Goal: Task Accomplishment & Management: Manage account settings

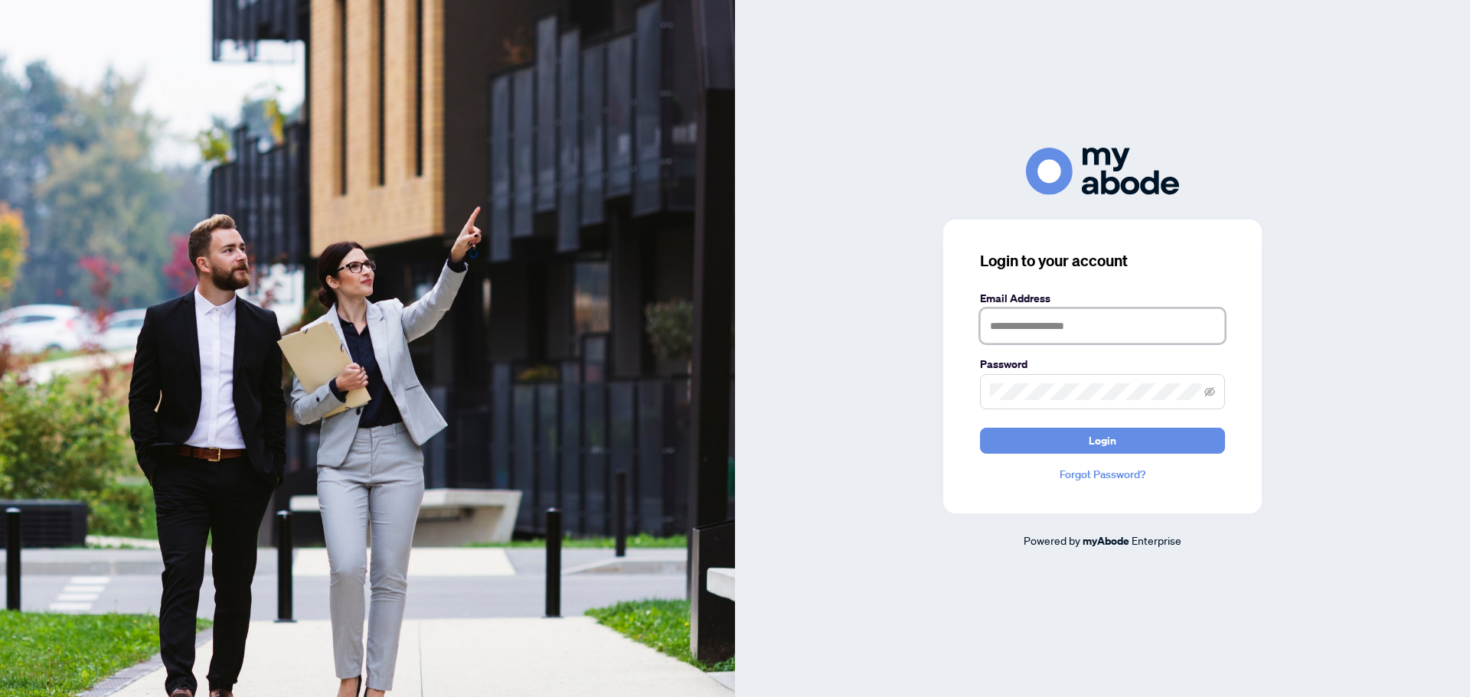
click at [1075, 326] on input "text" at bounding box center [1102, 325] width 245 height 35
type input "**********"
click at [980, 428] on button "Login" at bounding box center [1102, 441] width 245 height 26
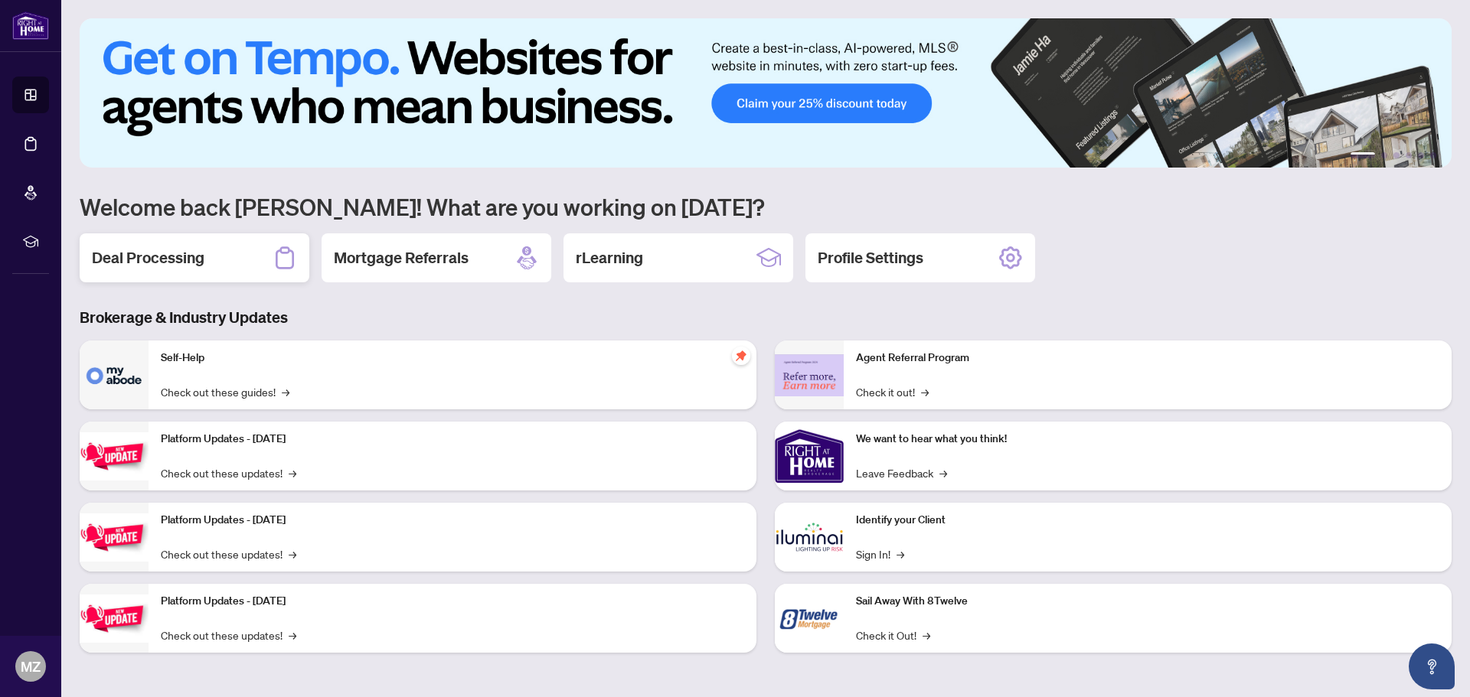
click at [221, 266] on div "Deal Processing" at bounding box center [195, 257] width 230 height 49
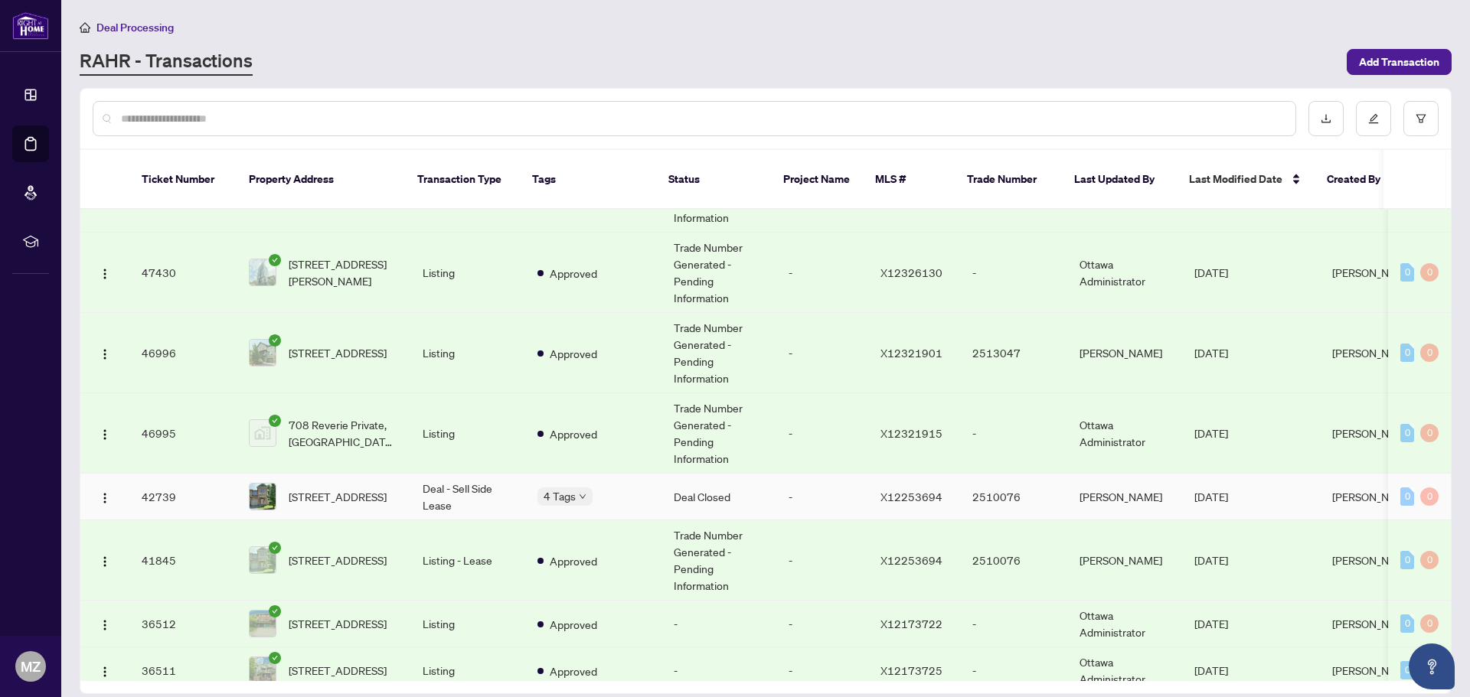
scroll to position [612, 0]
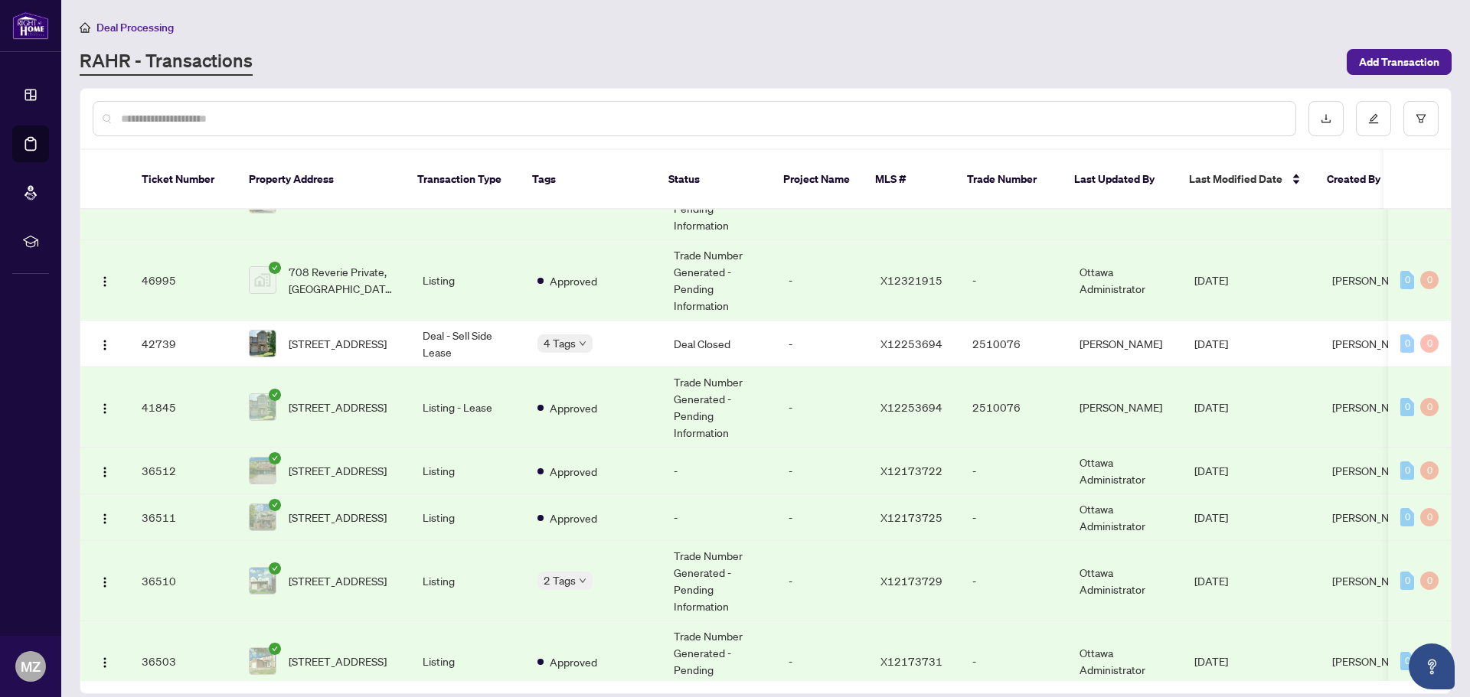
click at [624, 504] on td "Approved" at bounding box center [593, 517] width 136 height 47
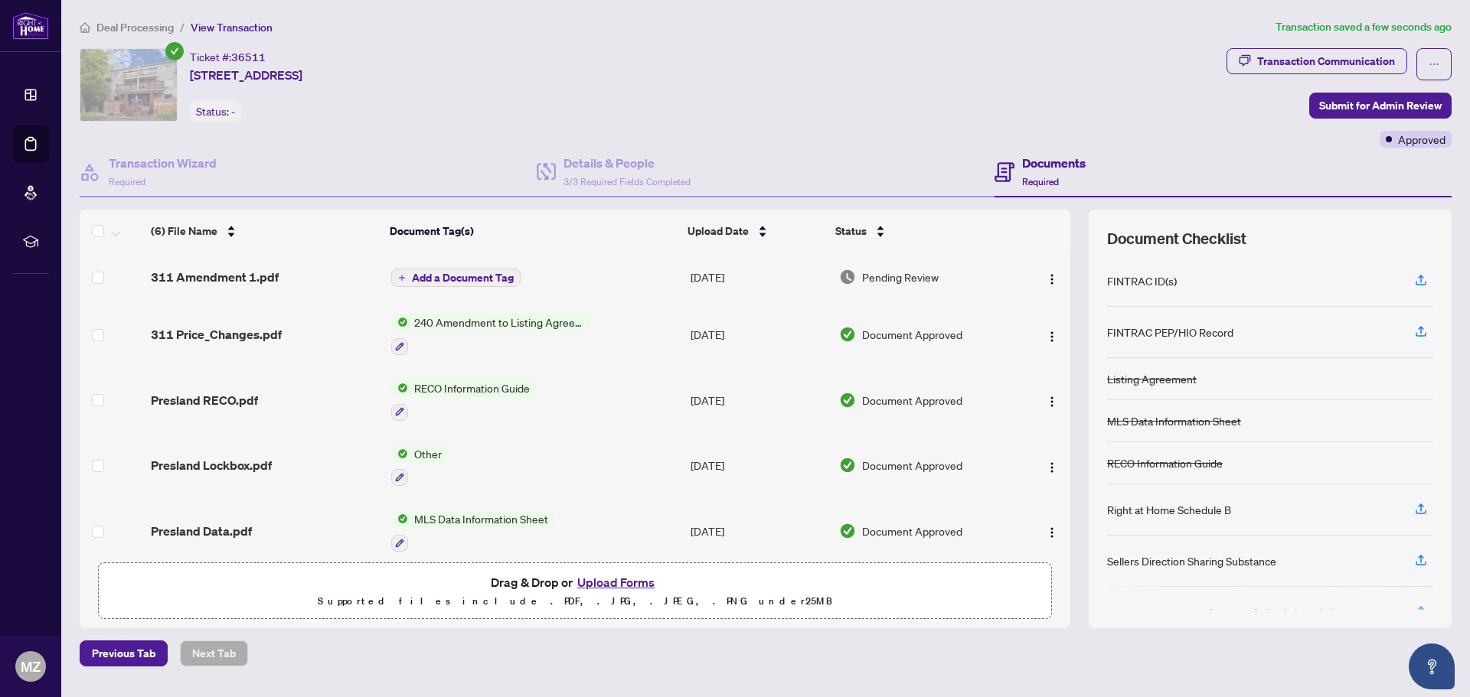
click at [495, 275] on span "Add a Document Tag" at bounding box center [463, 277] width 102 height 11
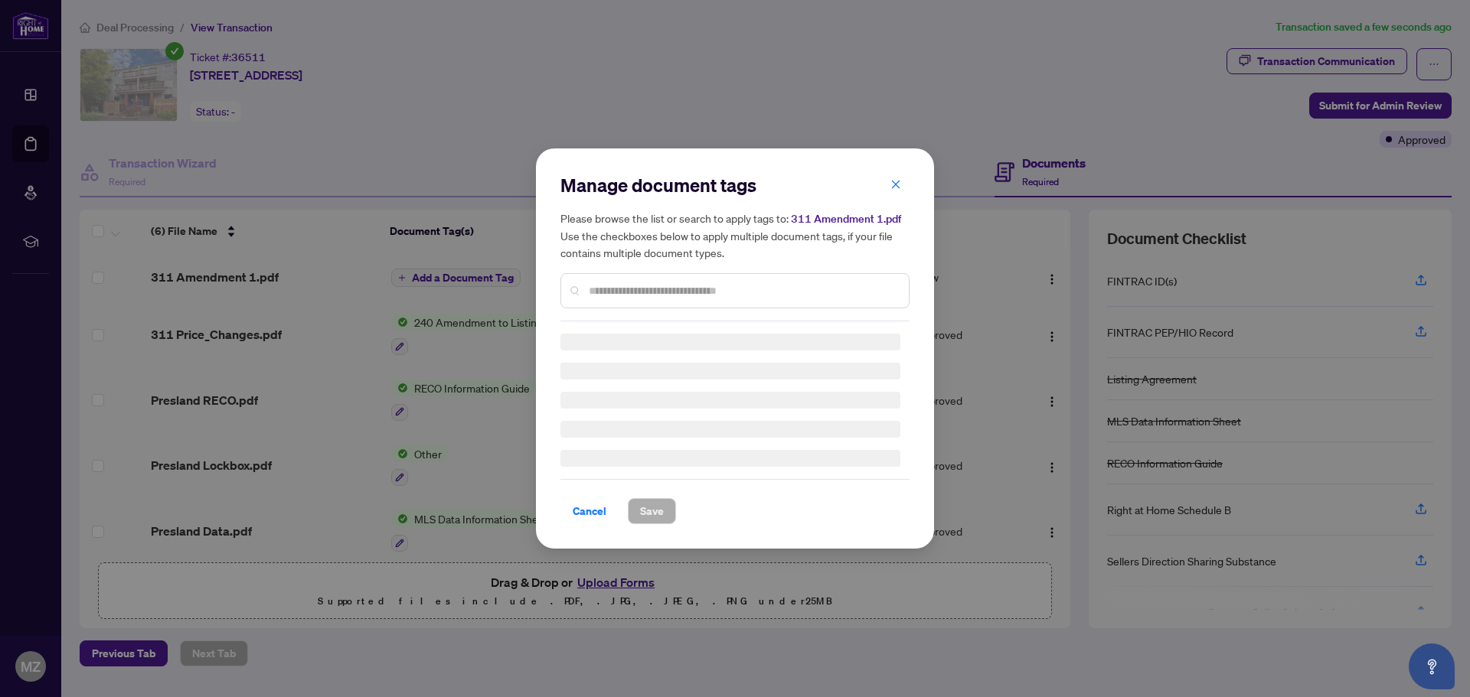
click at [690, 285] on input "text" at bounding box center [743, 290] width 308 height 17
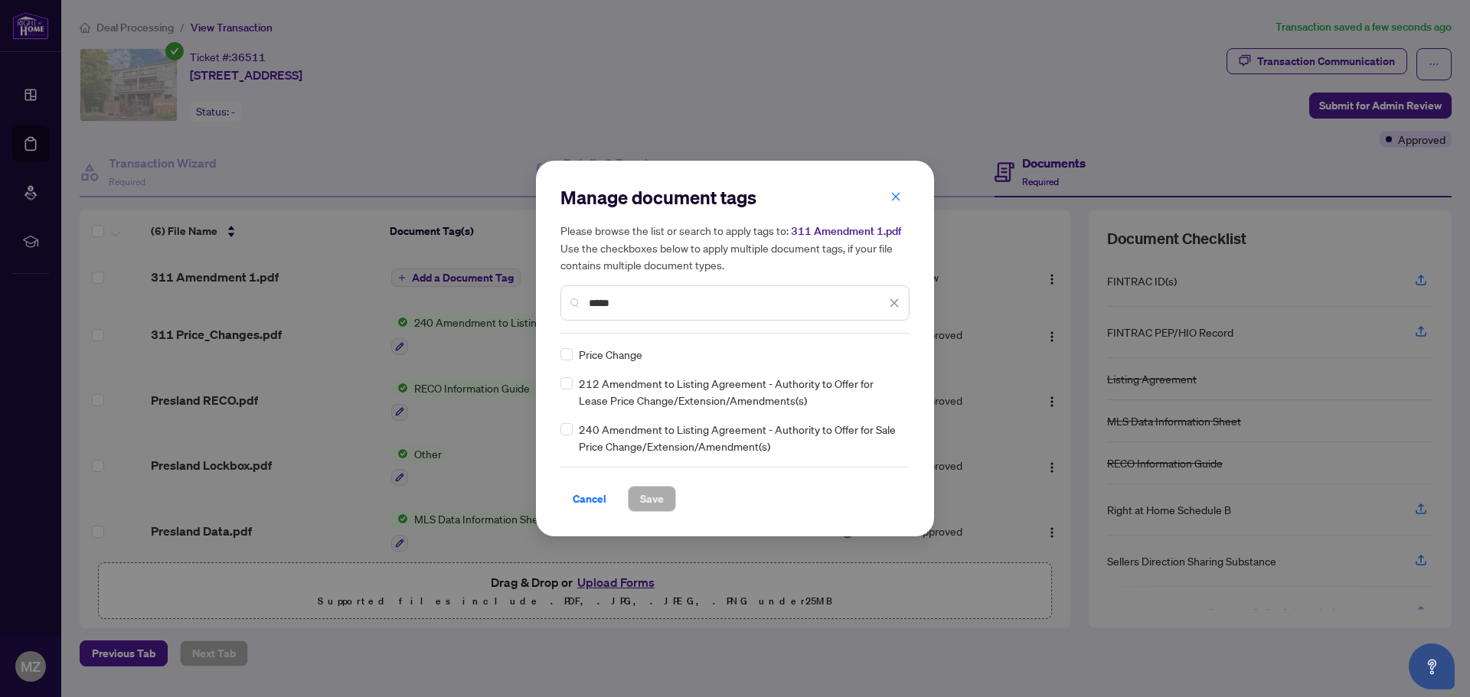
type input "*****"
click at [663, 497] on span "Save" at bounding box center [652, 499] width 24 height 24
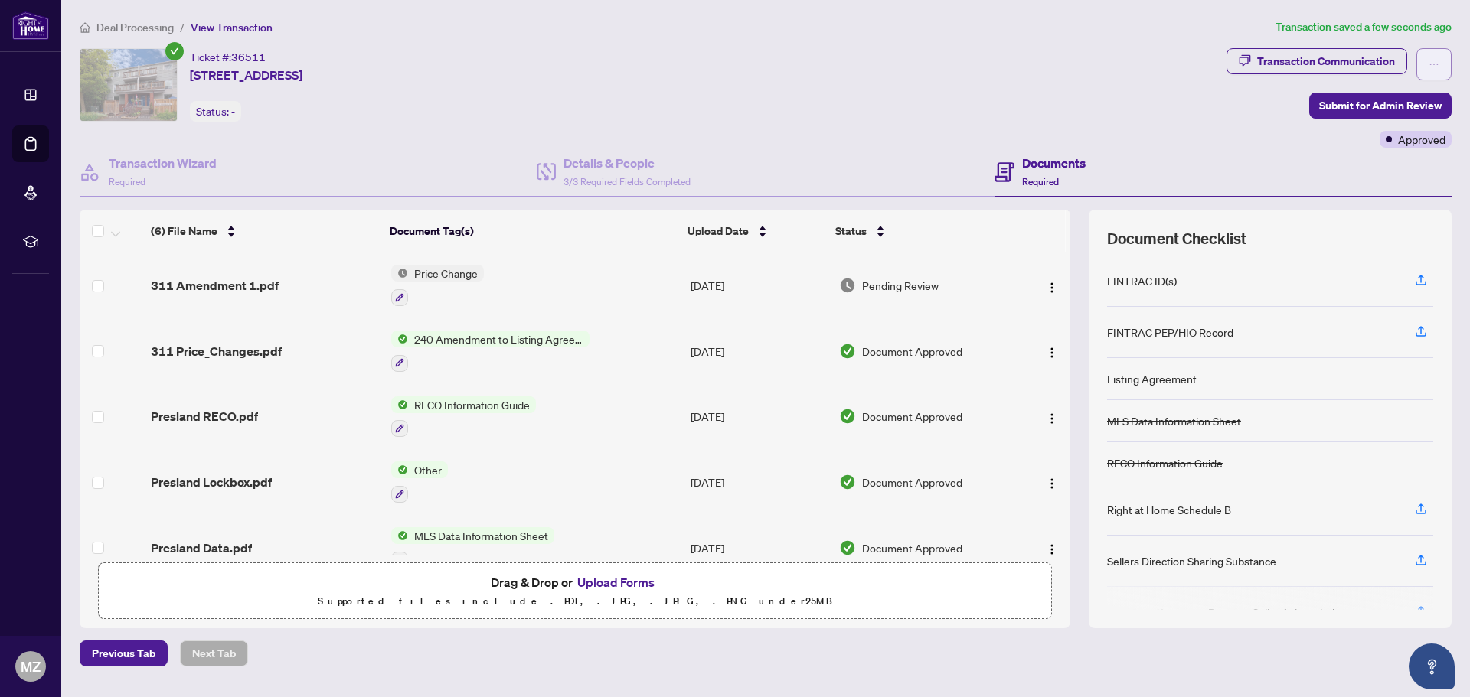
click at [1422, 64] on button "button" at bounding box center [1433, 64] width 35 height 32
click at [1245, 100] on div "Transaction Communication Submit for Admin Review Approved" at bounding box center [1338, 98] width 225 height 100
click at [1361, 100] on span "Submit for Admin Review" at bounding box center [1380, 105] width 122 height 24
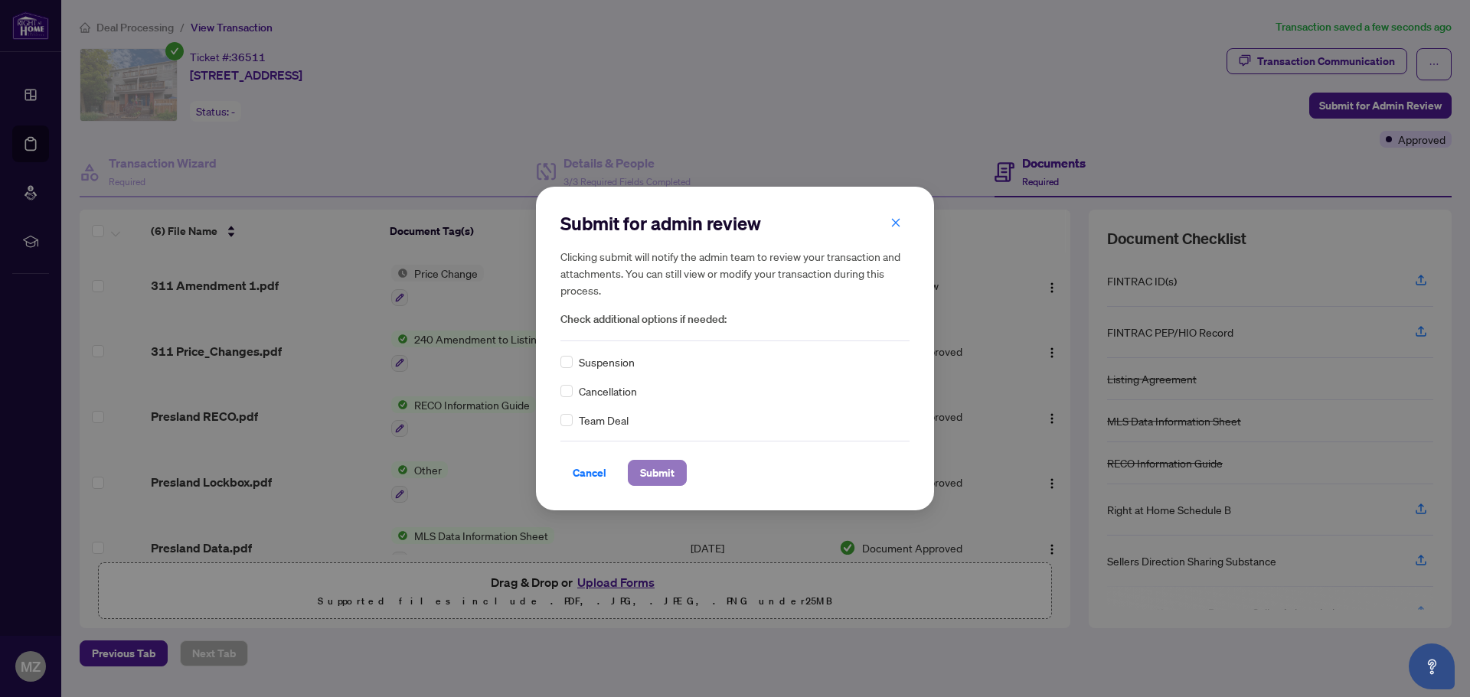
click at [676, 475] on button "Submit" at bounding box center [657, 473] width 59 height 26
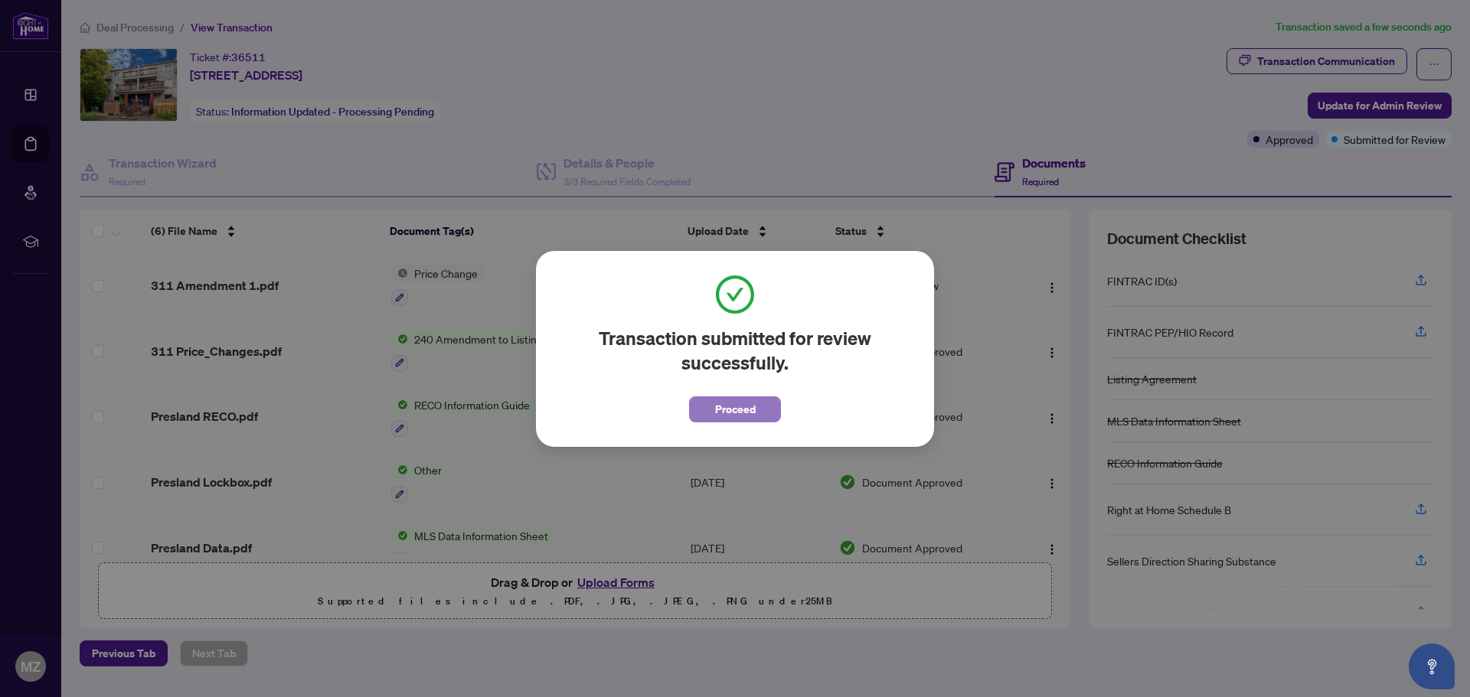
click at [754, 405] on span "Proceed" at bounding box center [735, 409] width 41 height 24
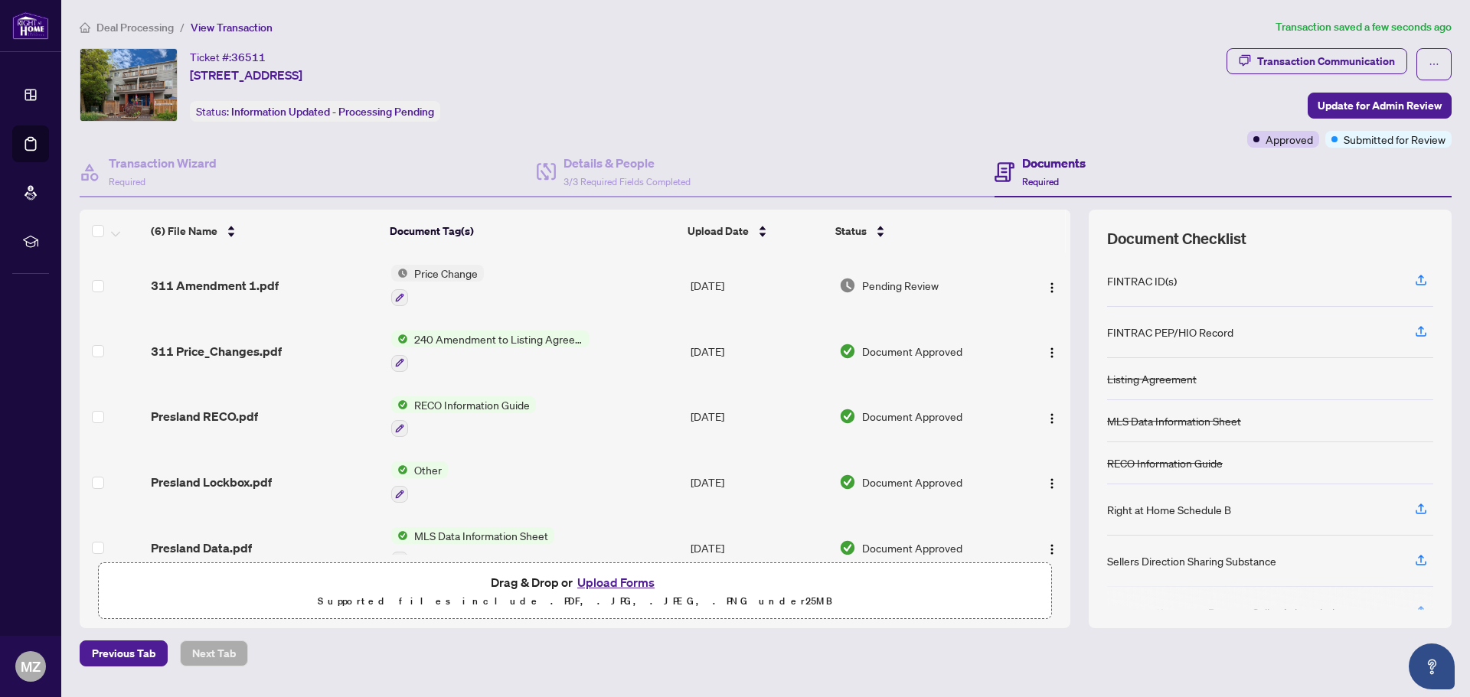
click at [129, 29] on span "Deal Processing" at bounding box center [134, 28] width 77 height 14
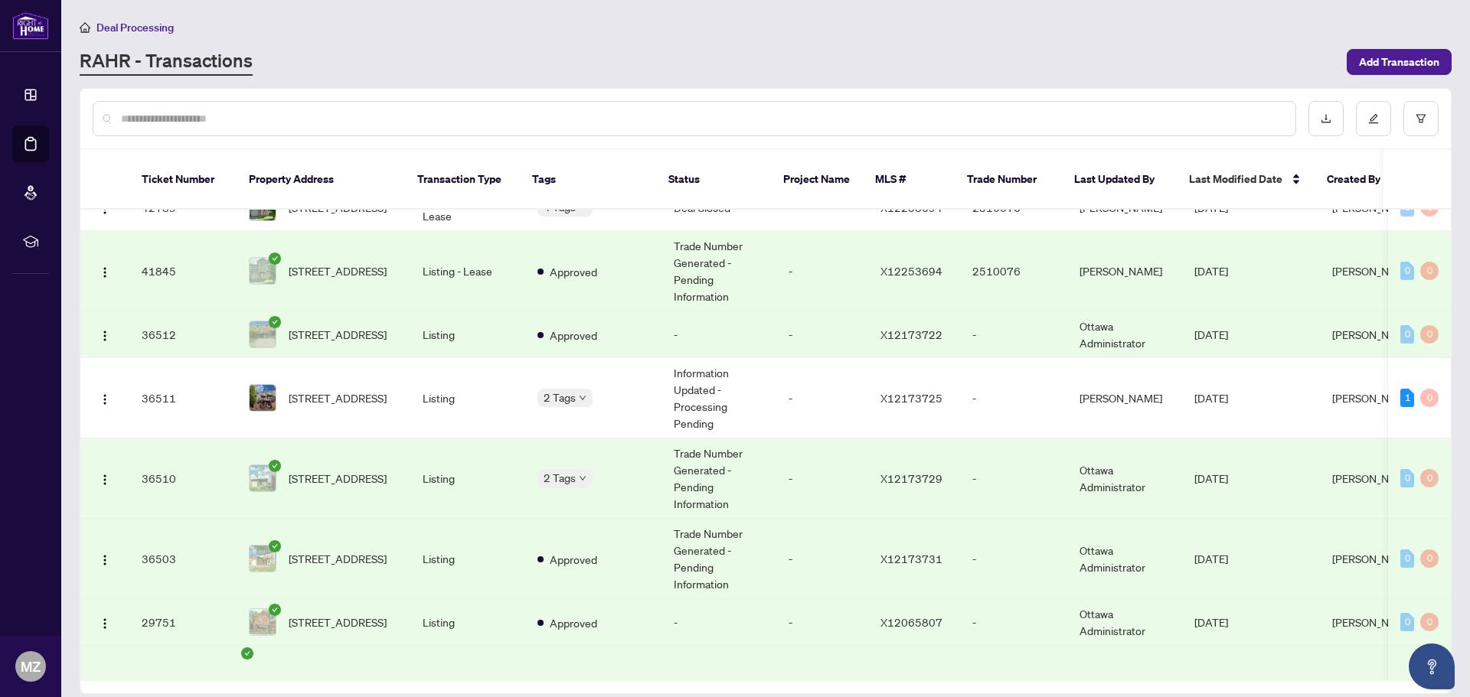
scroll to position [842, 0]
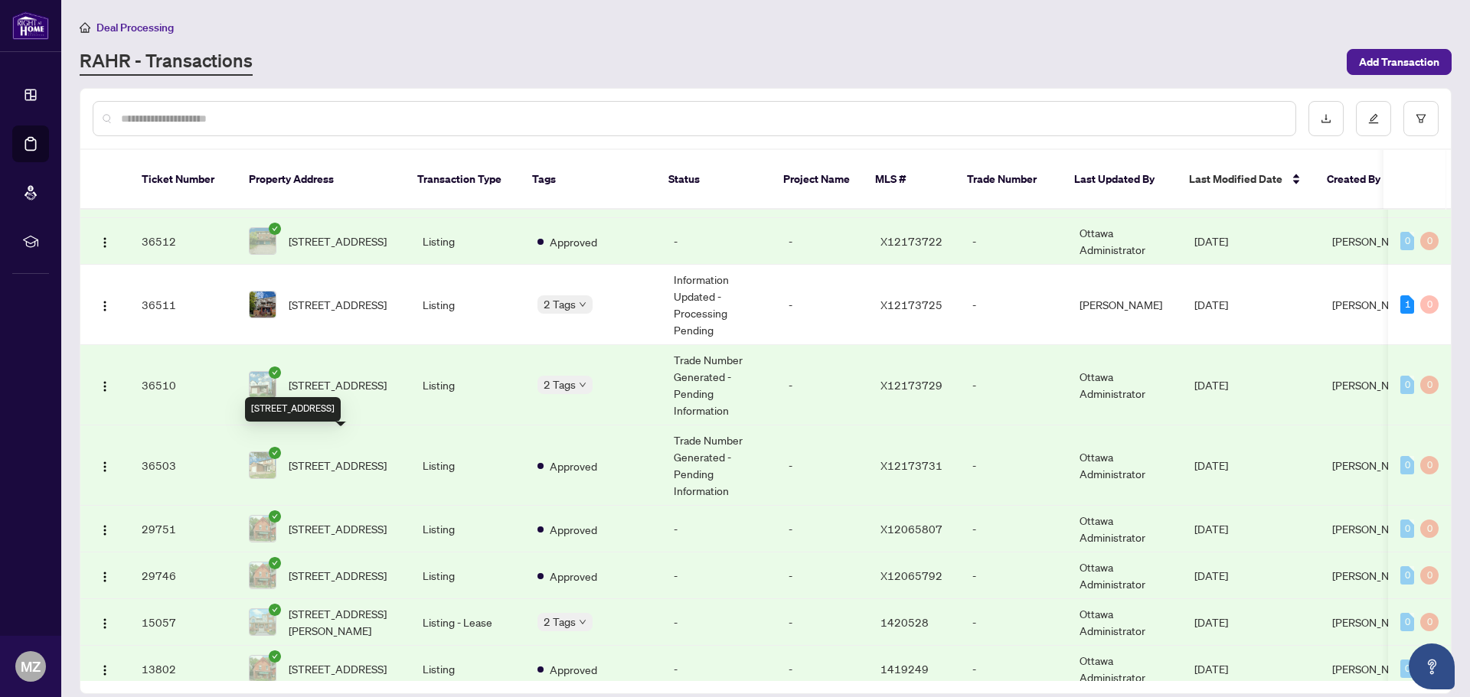
click at [344, 457] on span "[STREET_ADDRESS]" at bounding box center [338, 465] width 98 height 17
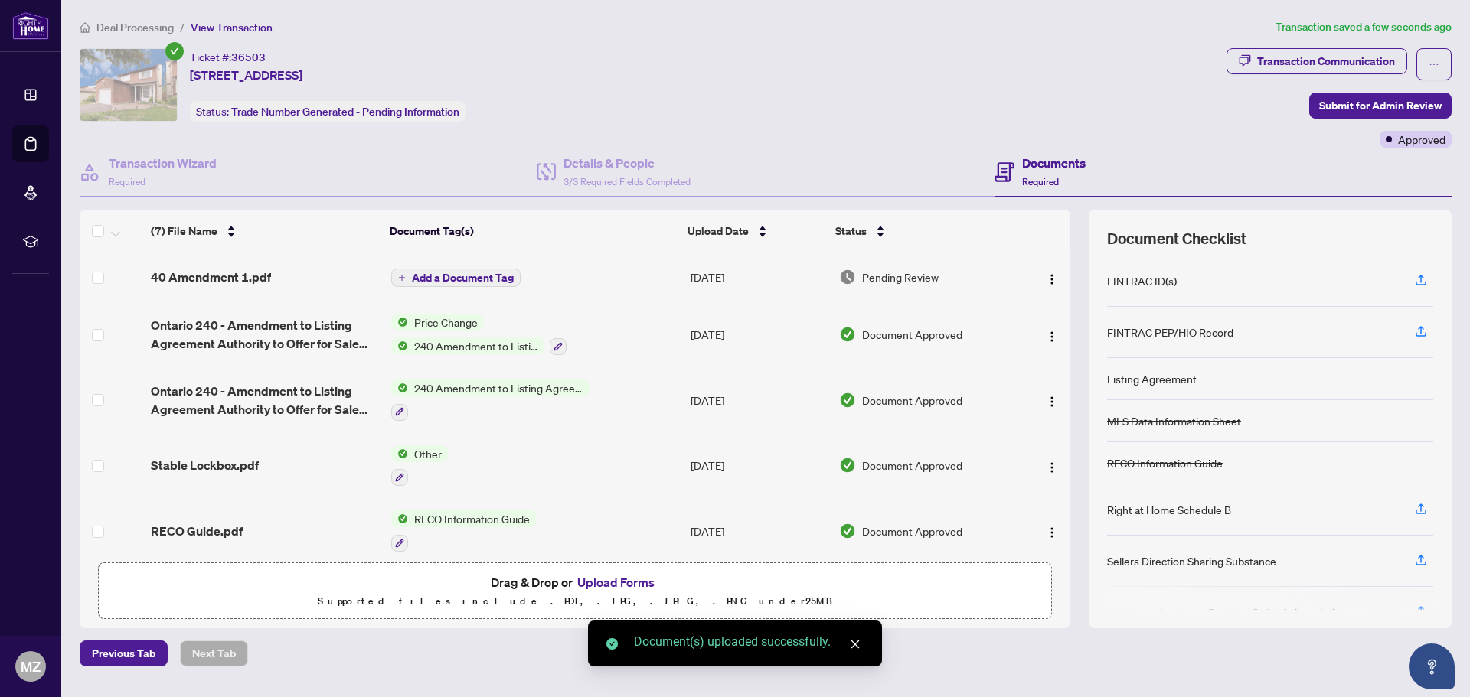
click at [495, 281] on span "Add a Document Tag" at bounding box center [463, 277] width 102 height 11
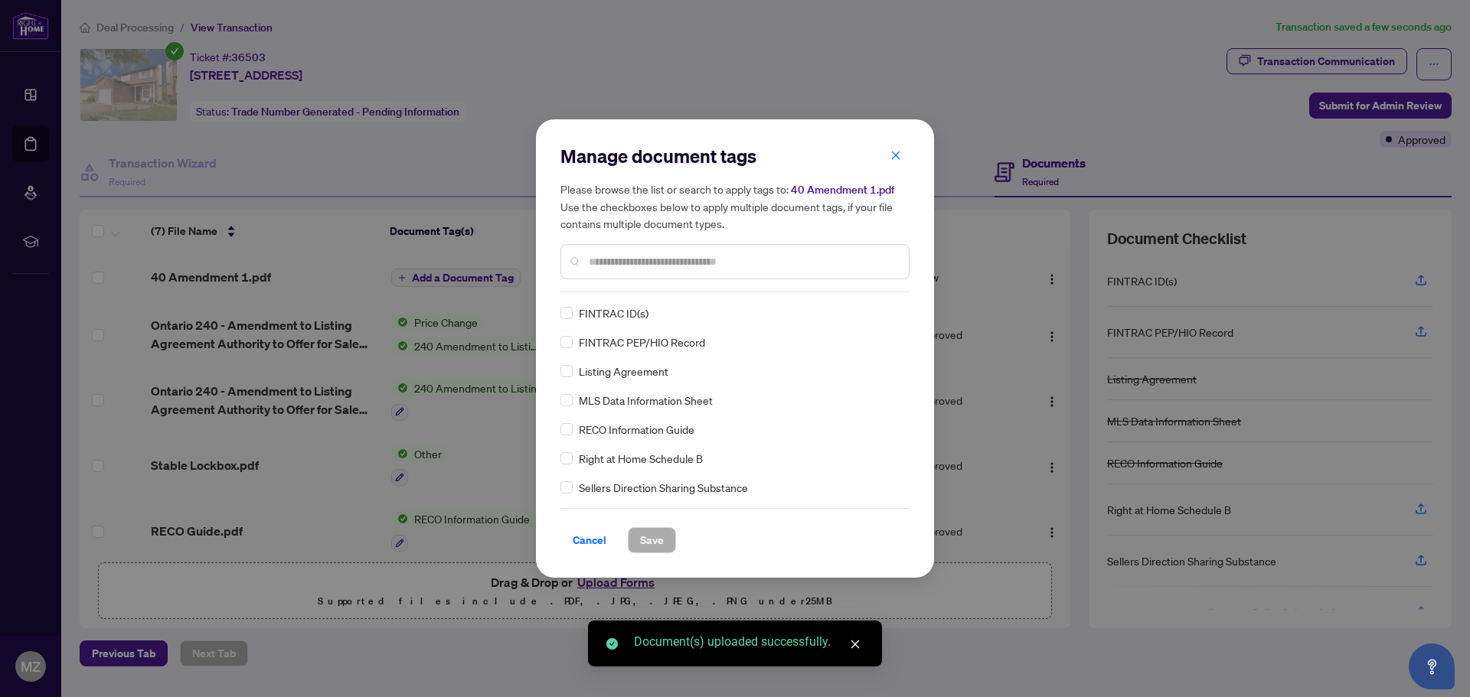
click at [612, 277] on div at bounding box center [734, 261] width 349 height 35
click at [621, 270] on div at bounding box center [734, 261] width 349 height 35
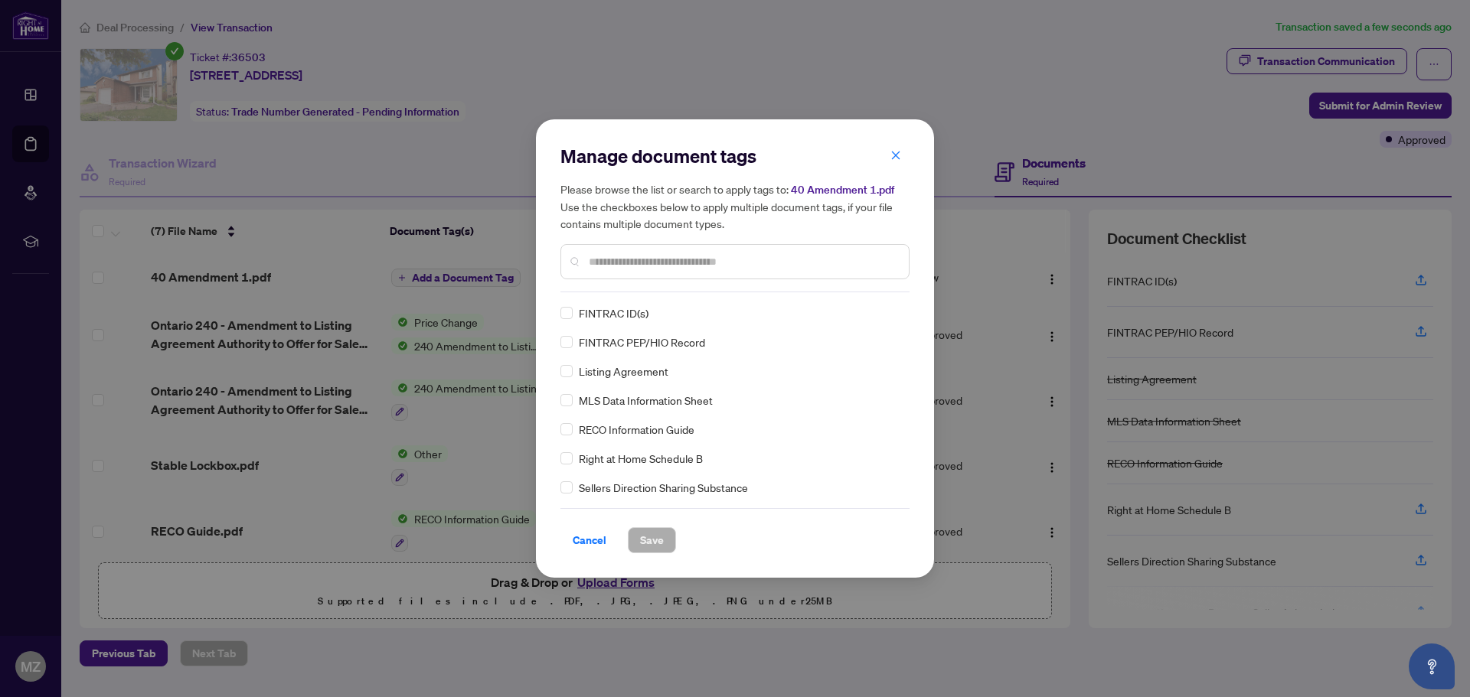
click at [673, 261] on input "text" at bounding box center [743, 261] width 308 height 17
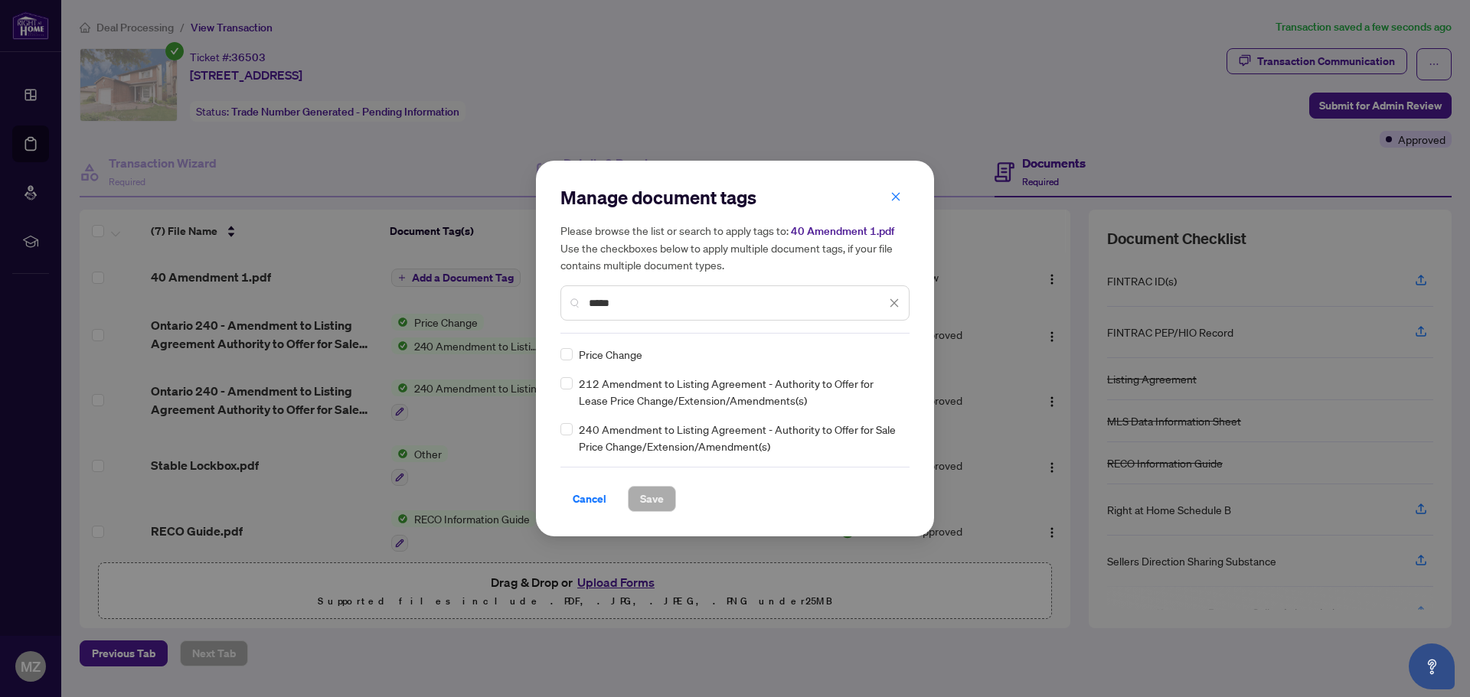
type input "*****"
click at [659, 491] on span "Save" at bounding box center [652, 499] width 24 height 24
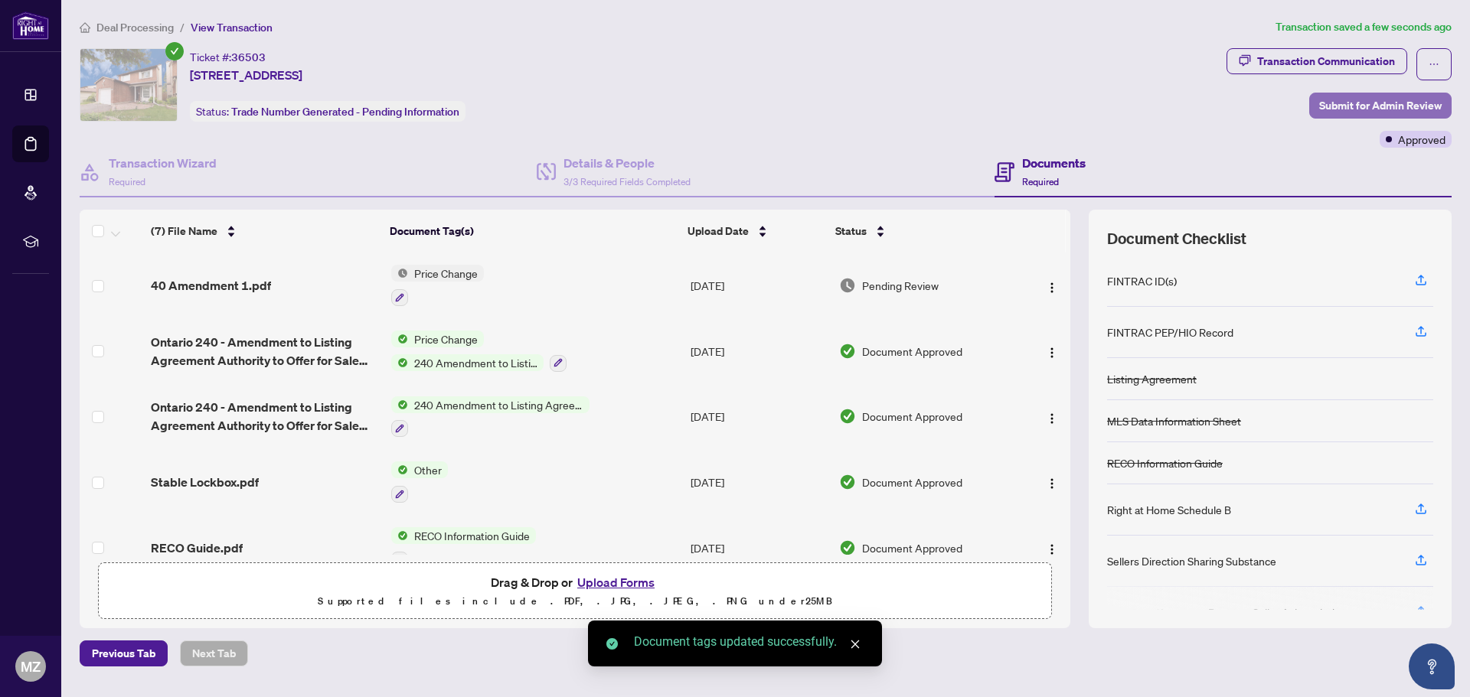
click at [1372, 102] on span "Submit for Admin Review" at bounding box center [1380, 105] width 122 height 24
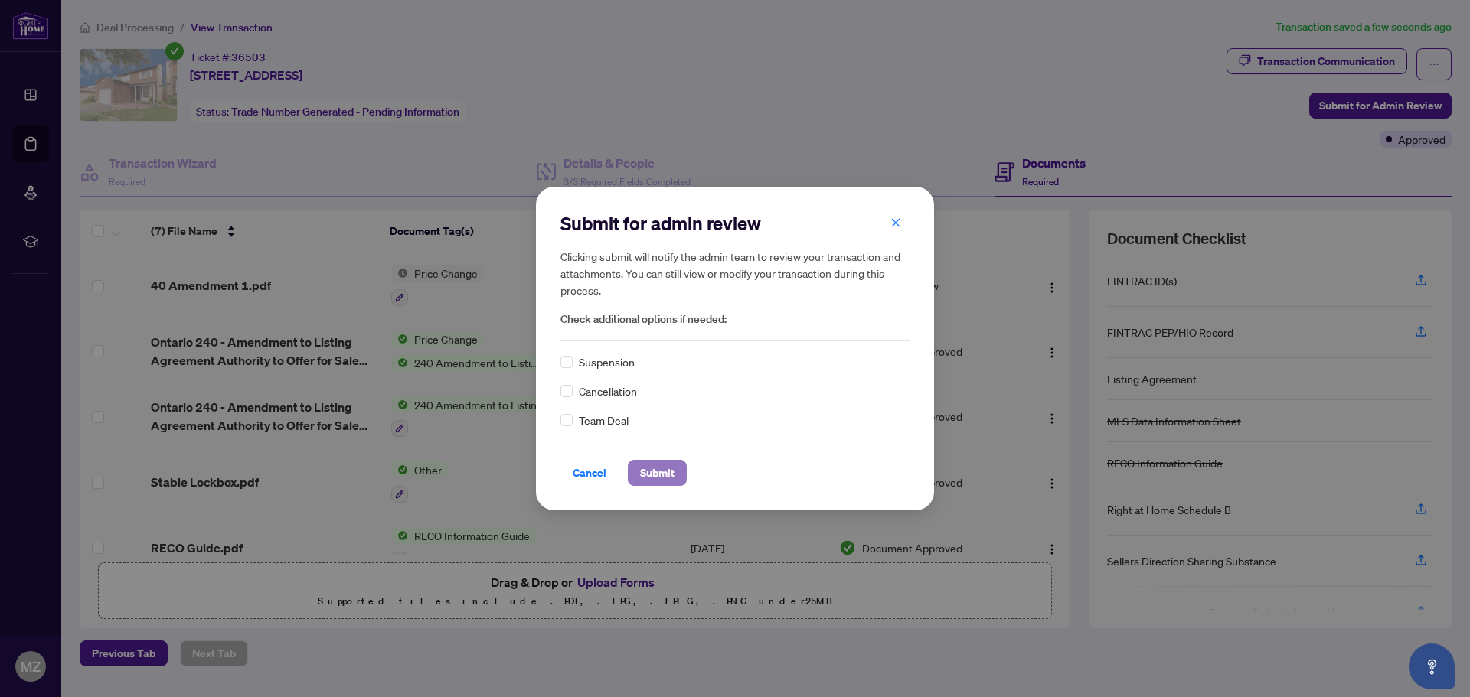
click at [658, 469] on span "Submit" at bounding box center [657, 473] width 34 height 24
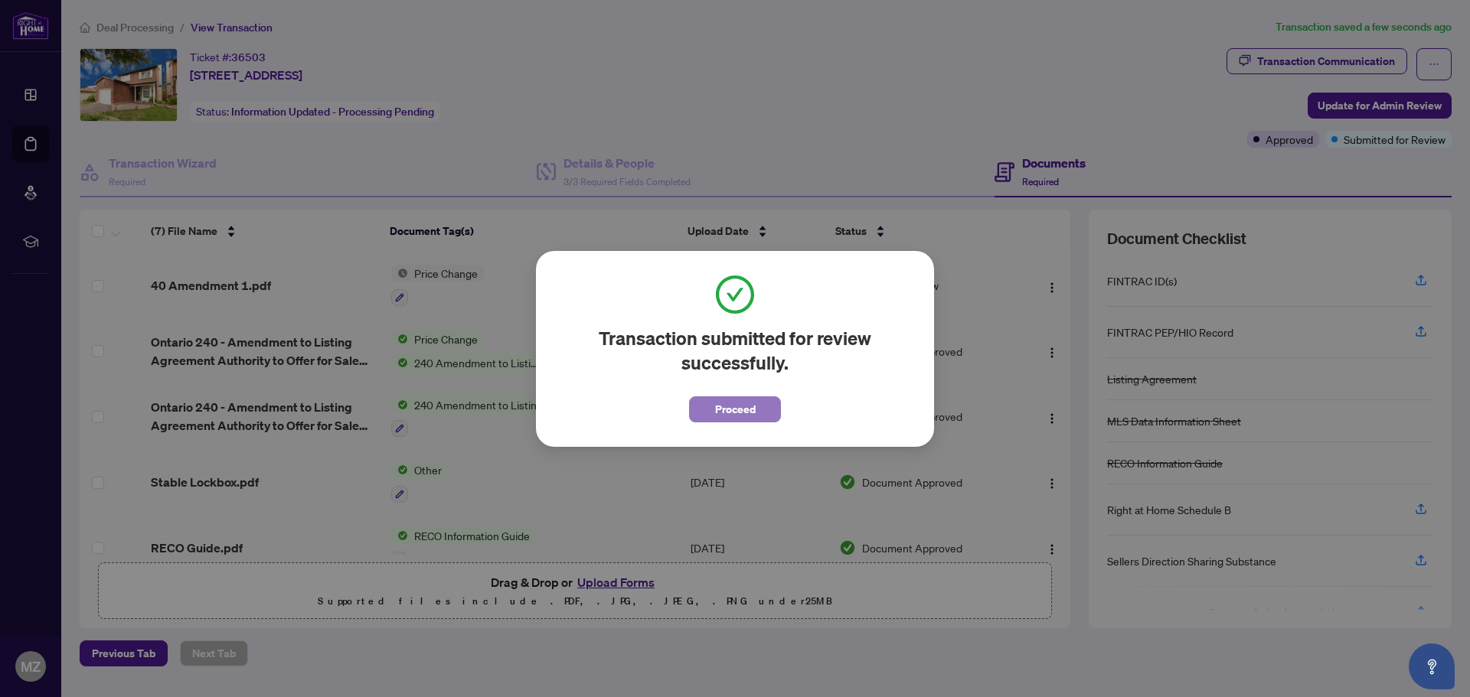
click at [759, 411] on button "Proceed" at bounding box center [735, 409] width 92 height 26
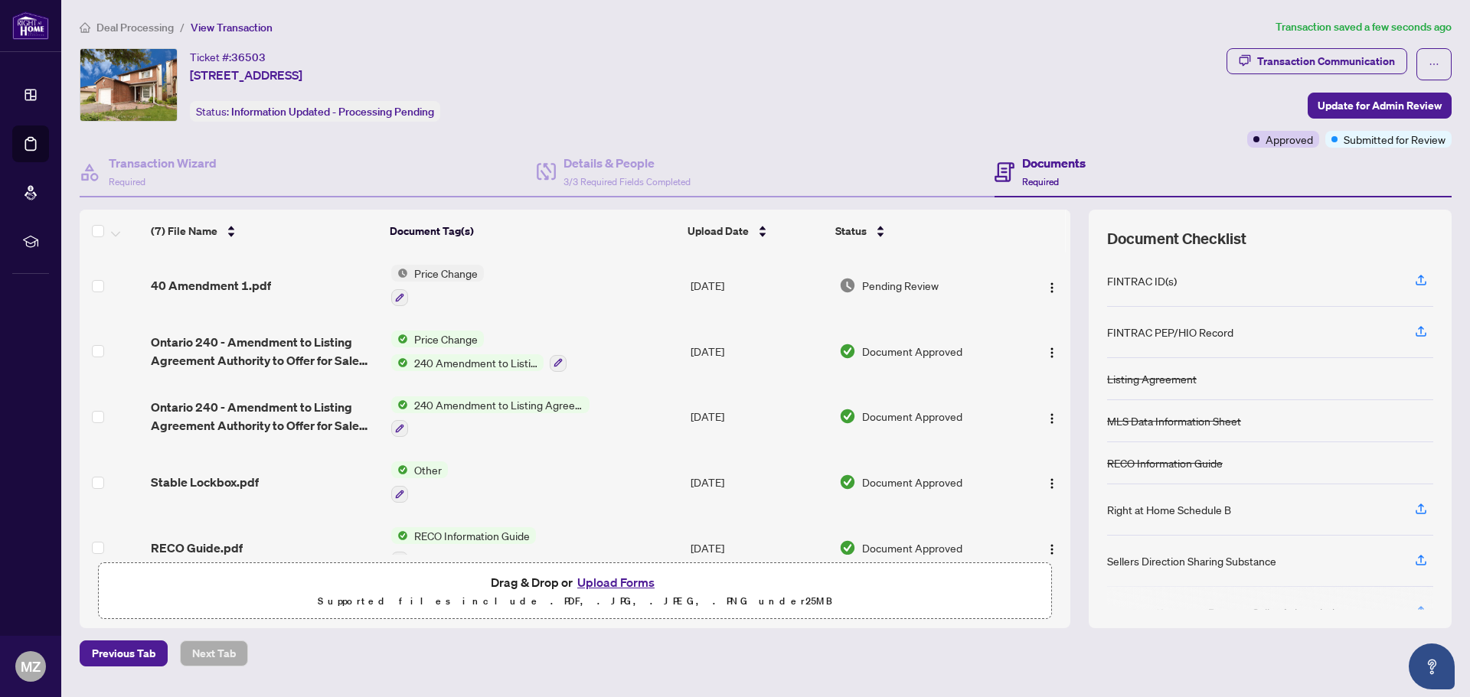
click at [142, 24] on span "Deal Processing" at bounding box center [134, 28] width 77 height 14
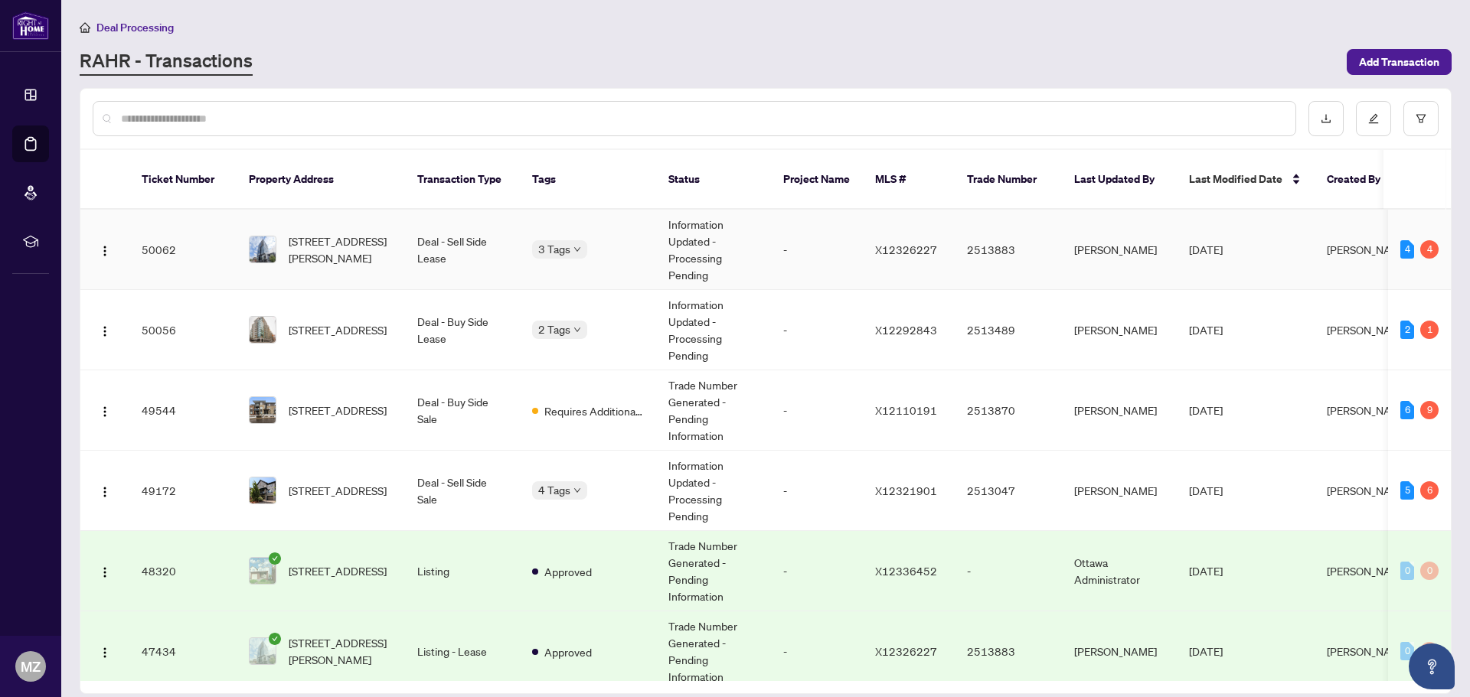
click at [618, 240] on div "3 Tags" at bounding box center [588, 249] width 112 height 18
click at [689, 246] on td "Information Updated - Processing Pending" at bounding box center [713, 250] width 115 height 80
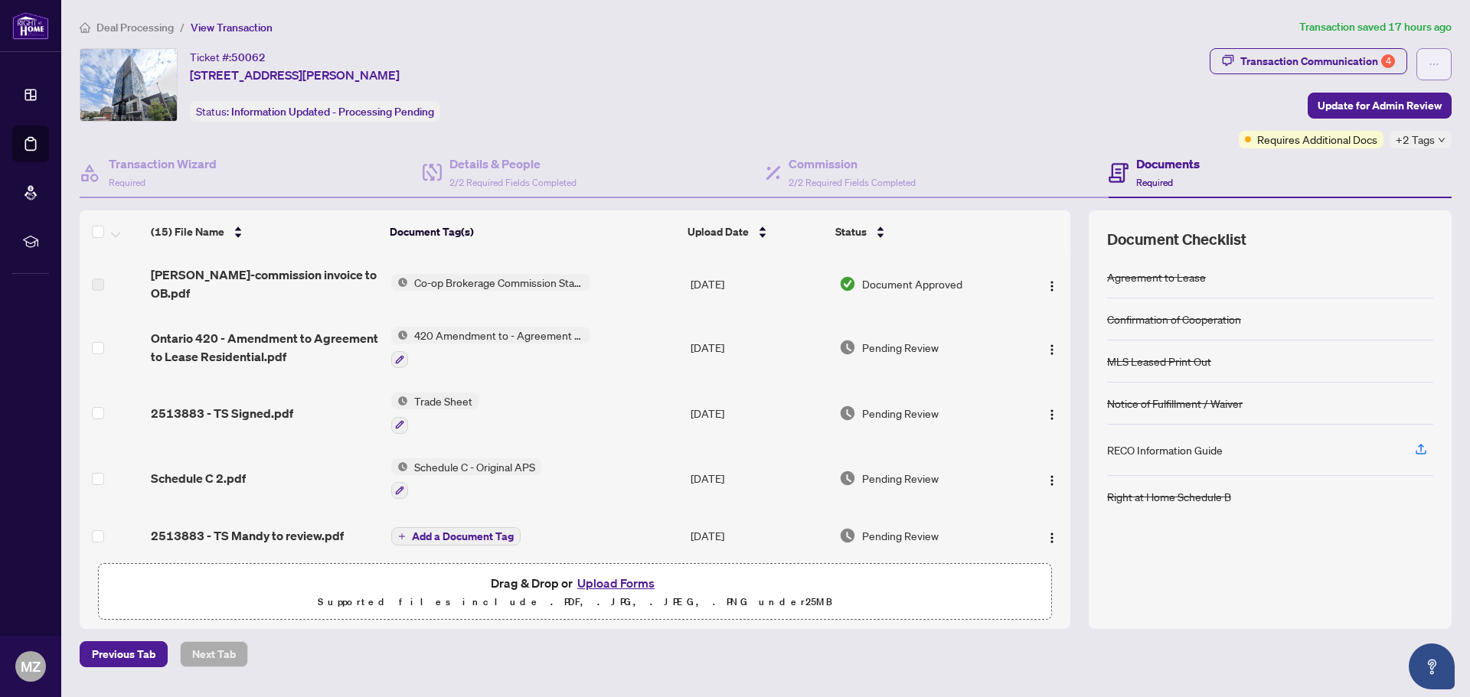
click at [1436, 66] on icon "ellipsis" at bounding box center [1433, 64] width 11 height 11
click at [885, 46] on div "Deal Processing / View Transaction Transaction saved 17 hours ago Ticket #: 500…" at bounding box center [765, 342] width 1384 height 649
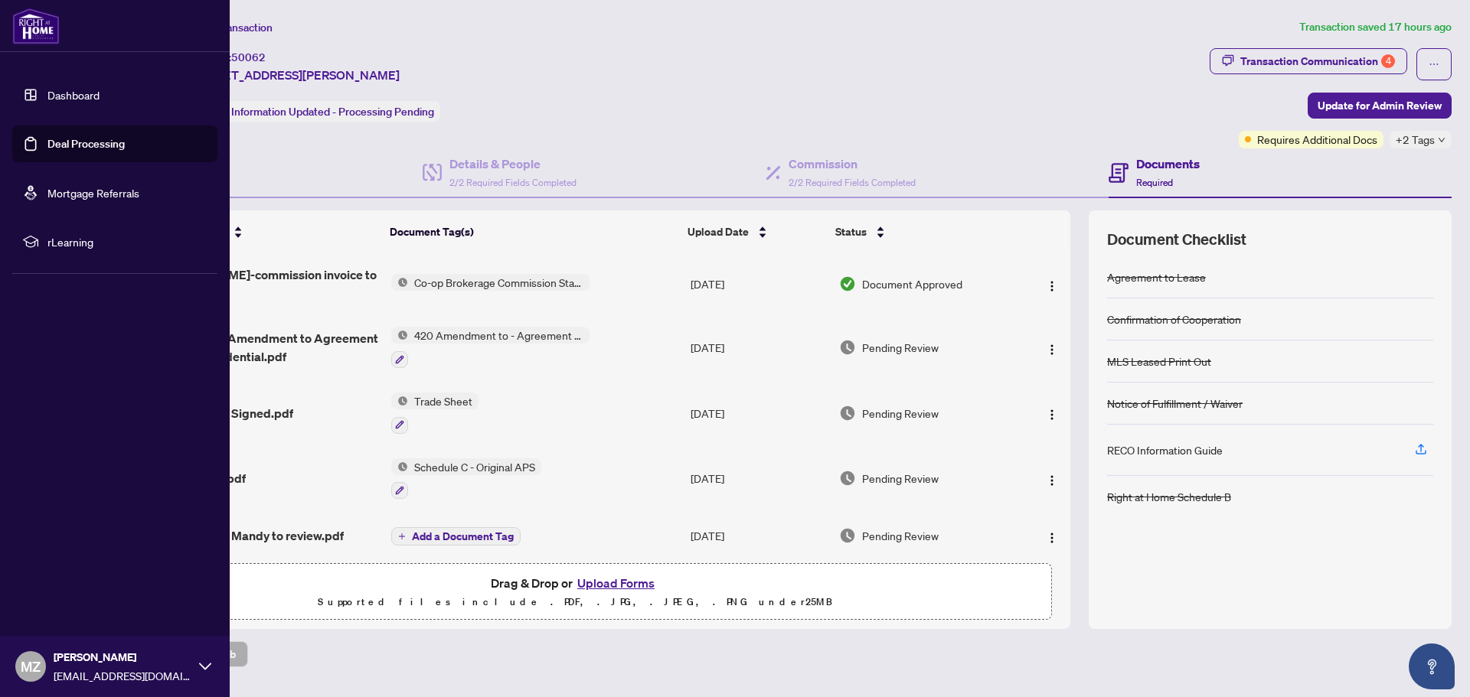
click at [48, 93] on link "Dashboard" at bounding box center [73, 95] width 52 height 14
